Goal: Information Seeking & Learning: Learn about a topic

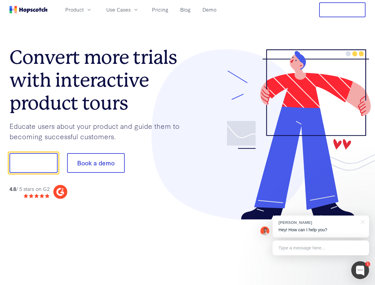
click at [188, 142] on div at bounding box center [277, 134] width 178 height 171
click at [84, 9] on span "Product" at bounding box center [74, 9] width 18 height 7
click at [131, 9] on span "Use Cases" at bounding box center [118, 9] width 24 height 7
click at [342, 10] on button "Free Trial" at bounding box center [342, 9] width 46 height 15
click at [33, 163] on button "Show me!" at bounding box center [33, 163] width 48 height 20
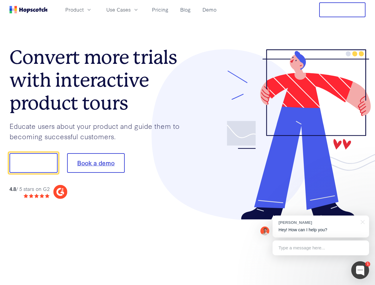
click at [96, 163] on button "Book a demo" at bounding box center [96, 163] width 58 height 20
click at [360, 270] on div at bounding box center [360, 270] width 18 height 18
click at [321, 226] on div "[PERSON_NAME] Hey! How can I help you?" at bounding box center [320, 226] width 96 height 22
click at [361, 221] on div at bounding box center [313, 162] width 111 height 198
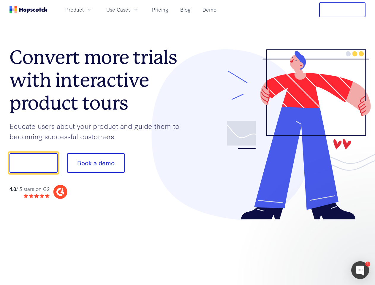
click at [321, 248] on div at bounding box center [313, 202] width 111 height 118
